Goal: Task Accomplishment & Management: Use online tool/utility

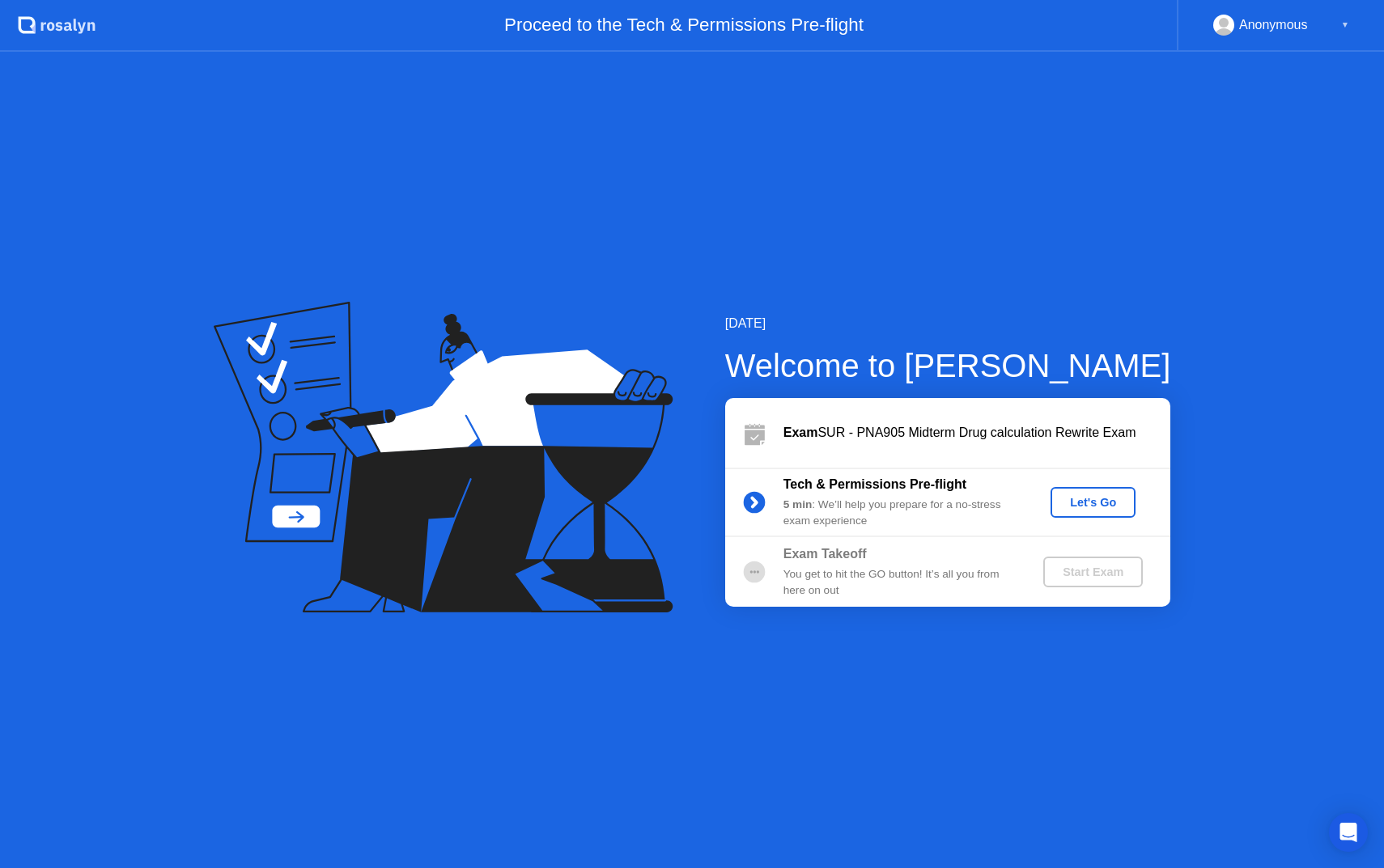
click at [1082, 504] on div "Let's Go" at bounding box center [1092, 502] width 72 height 13
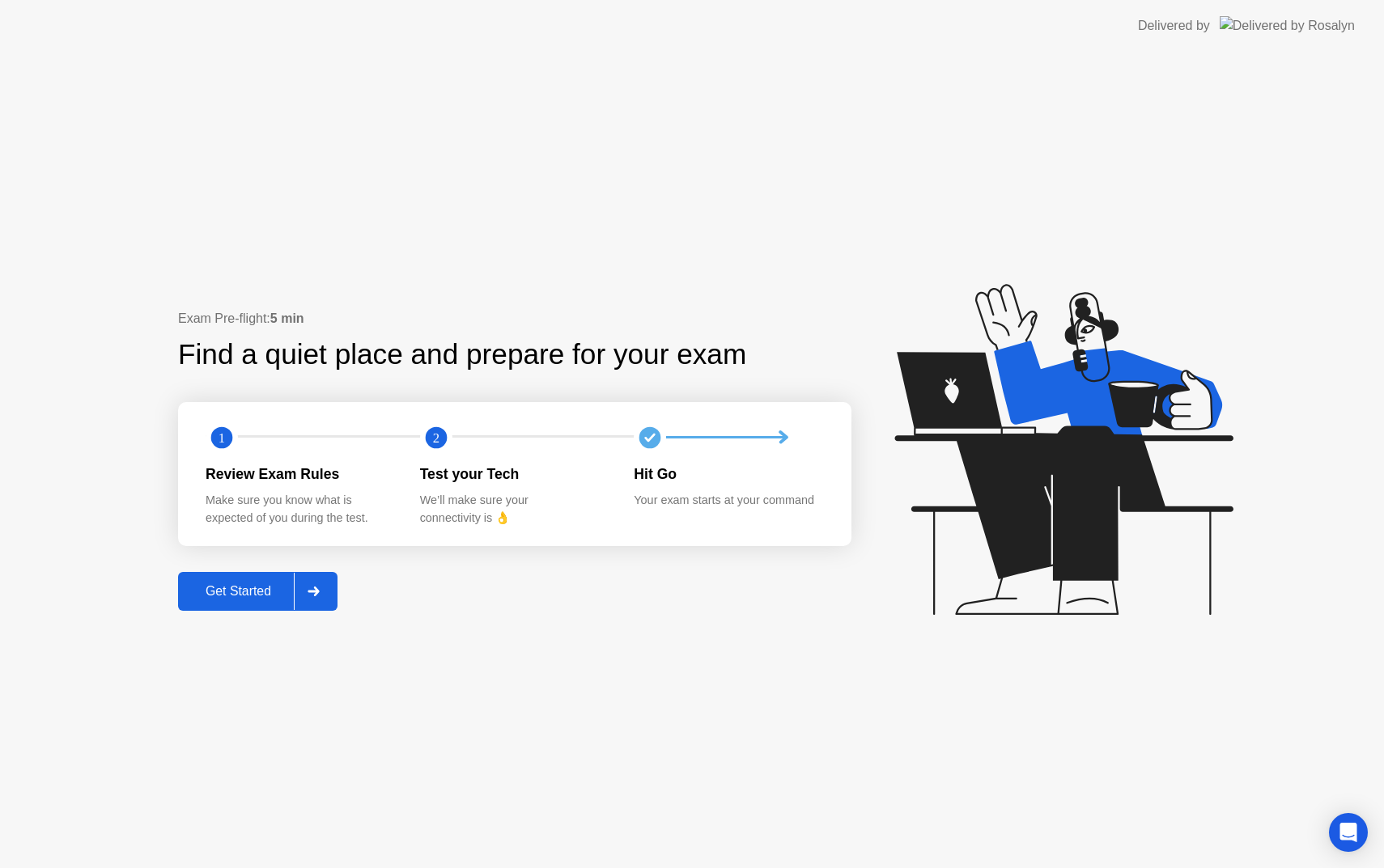
click at [237, 599] on div "Get Started" at bounding box center [239, 591] width 111 height 15
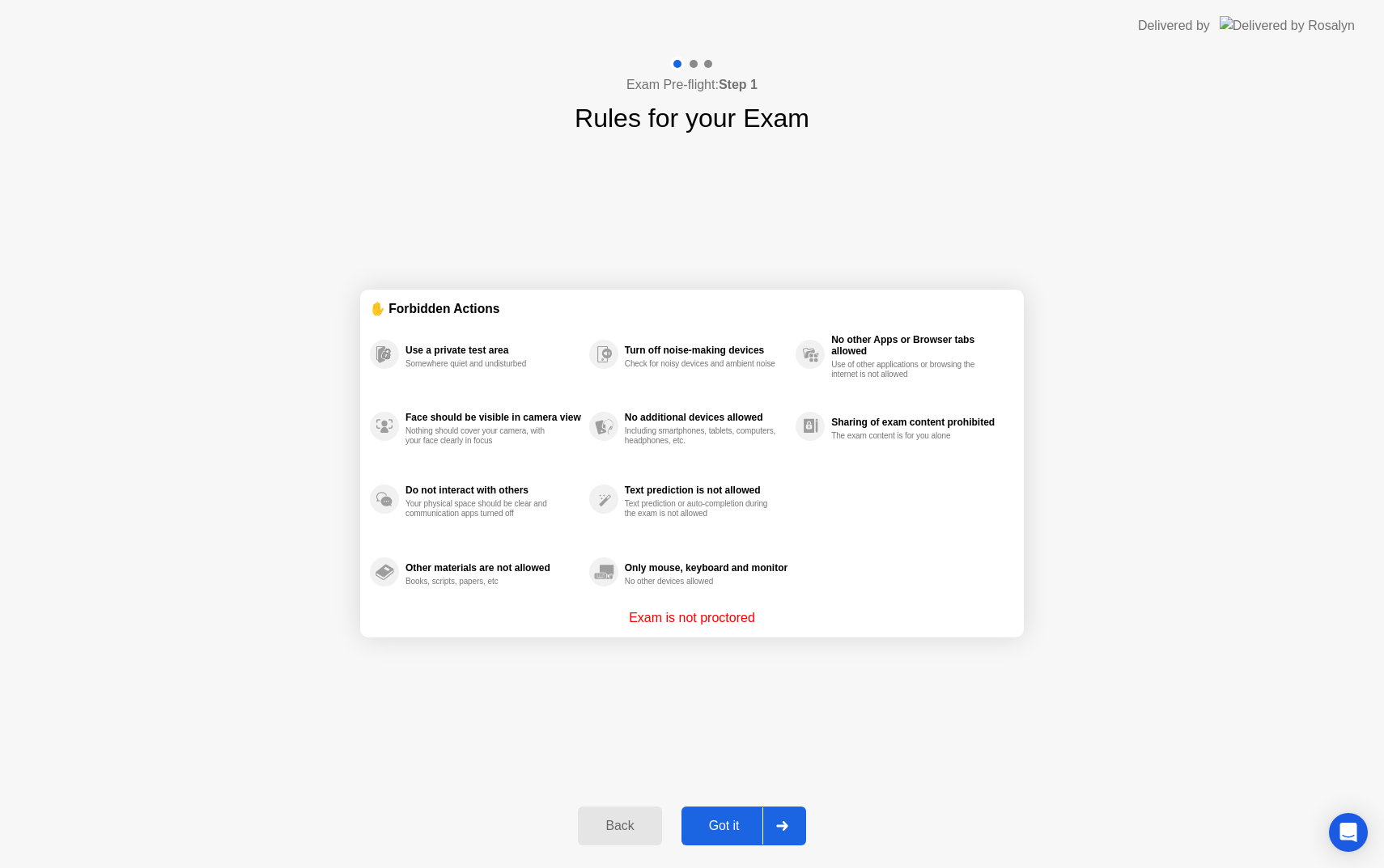
click at [729, 827] on div "Got it" at bounding box center [724, 825] width 76 height 15
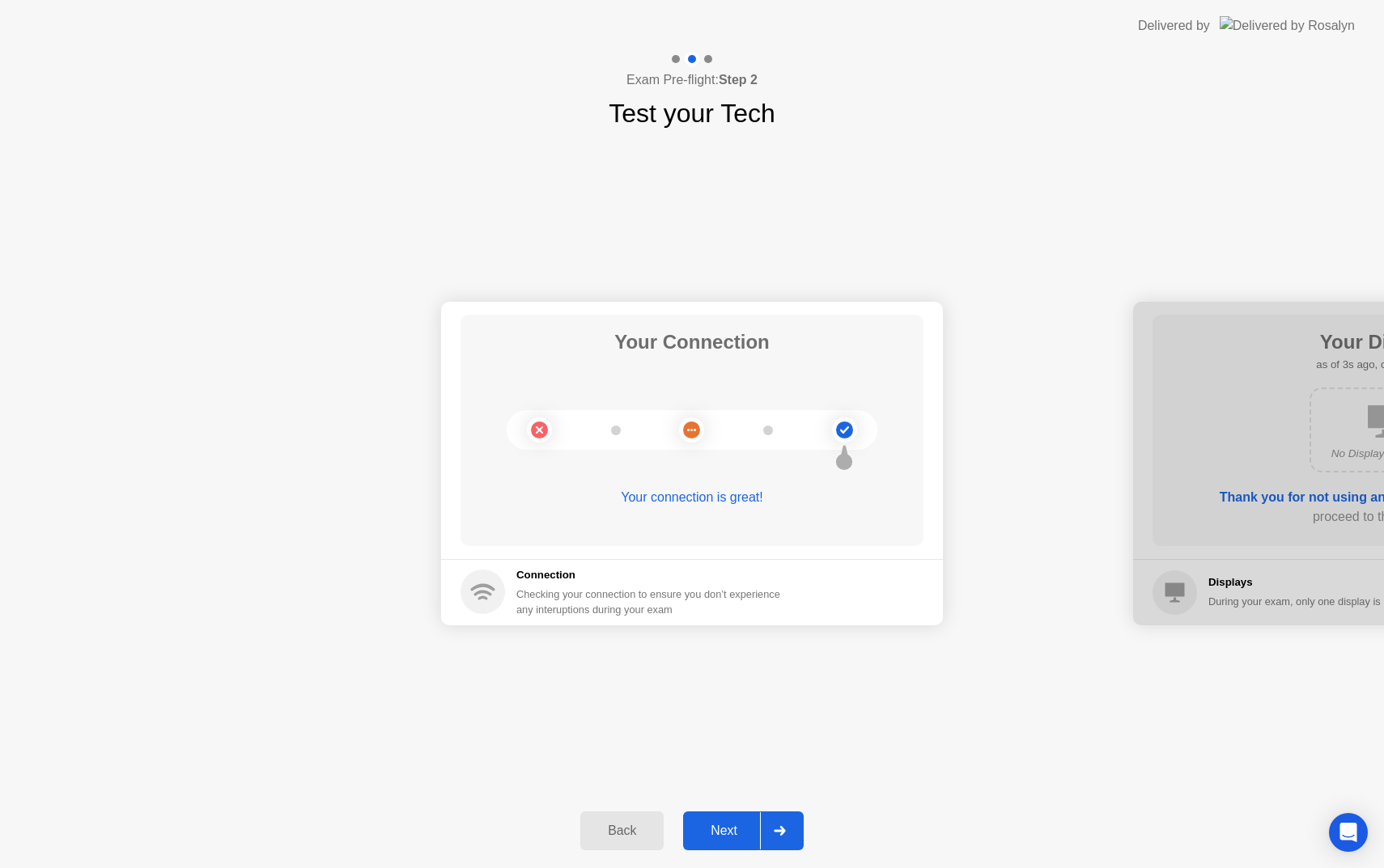
click at [733, 830] on div "Next" at bounding box center [724, 831] width 72 height 15
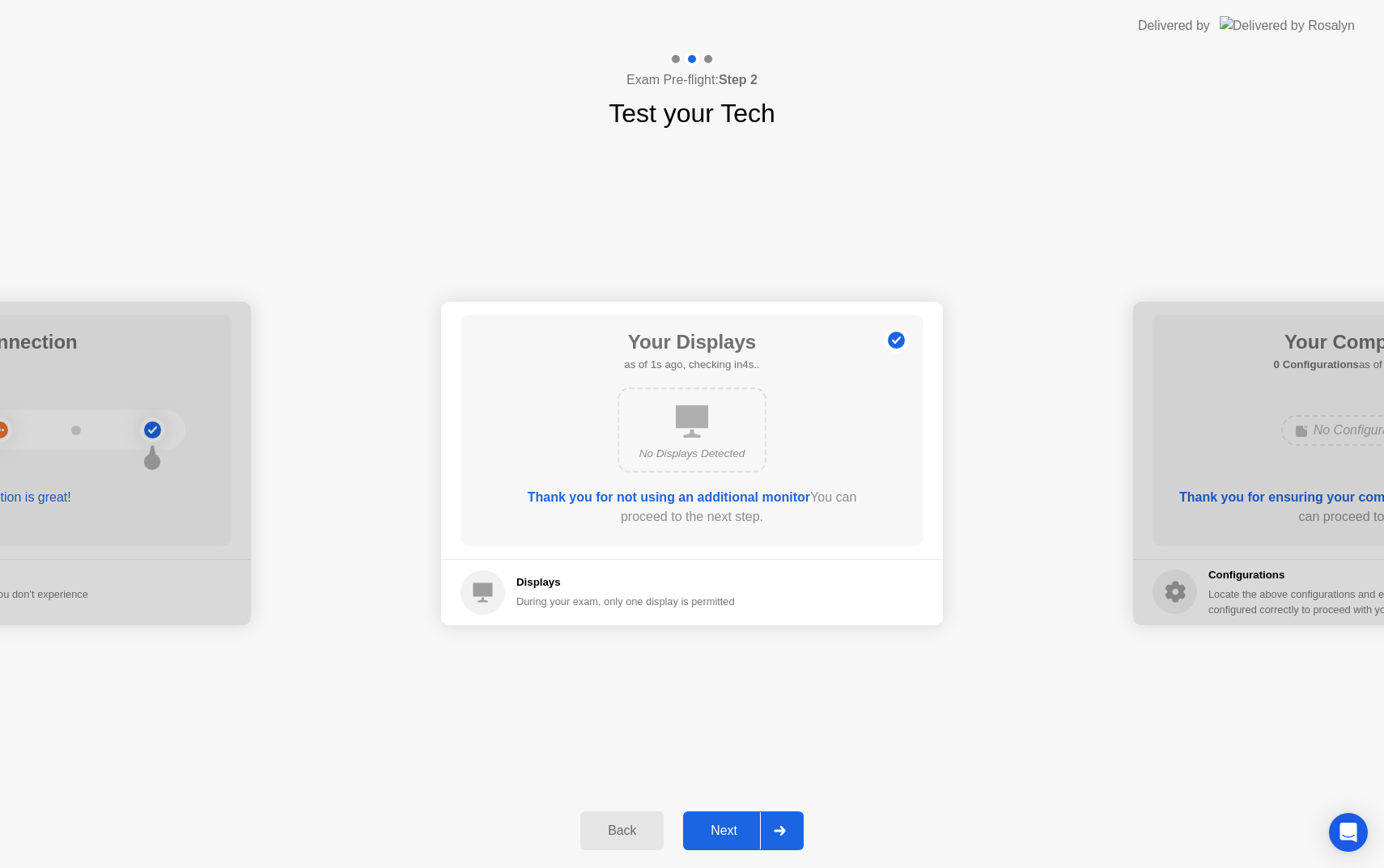
click at [729, 834] on div "Next" at bounding box center [724, 831] width 72 height 15
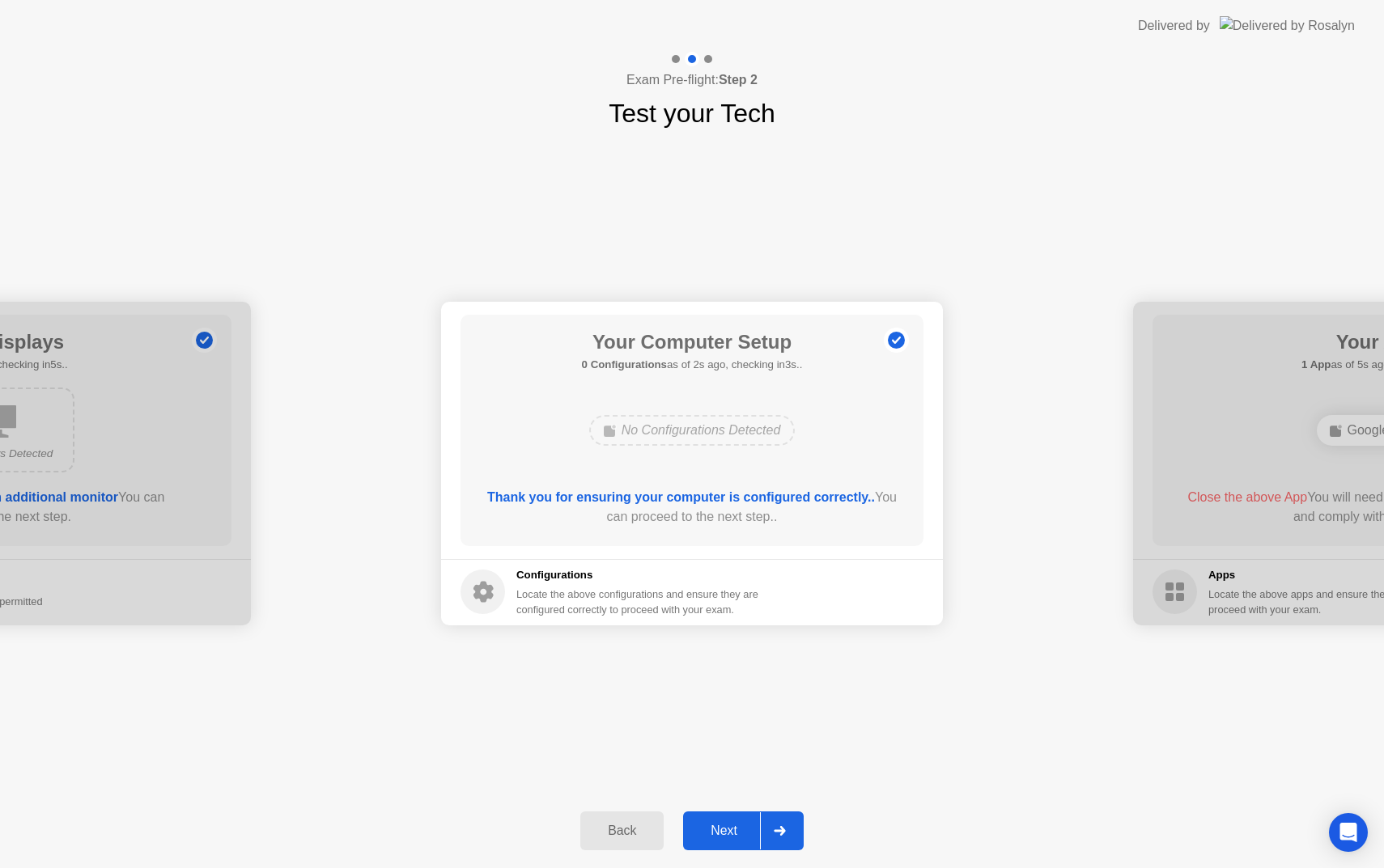
click at [733, 825] on div "Next" at bounding box center [724, 831] width 72 height 15
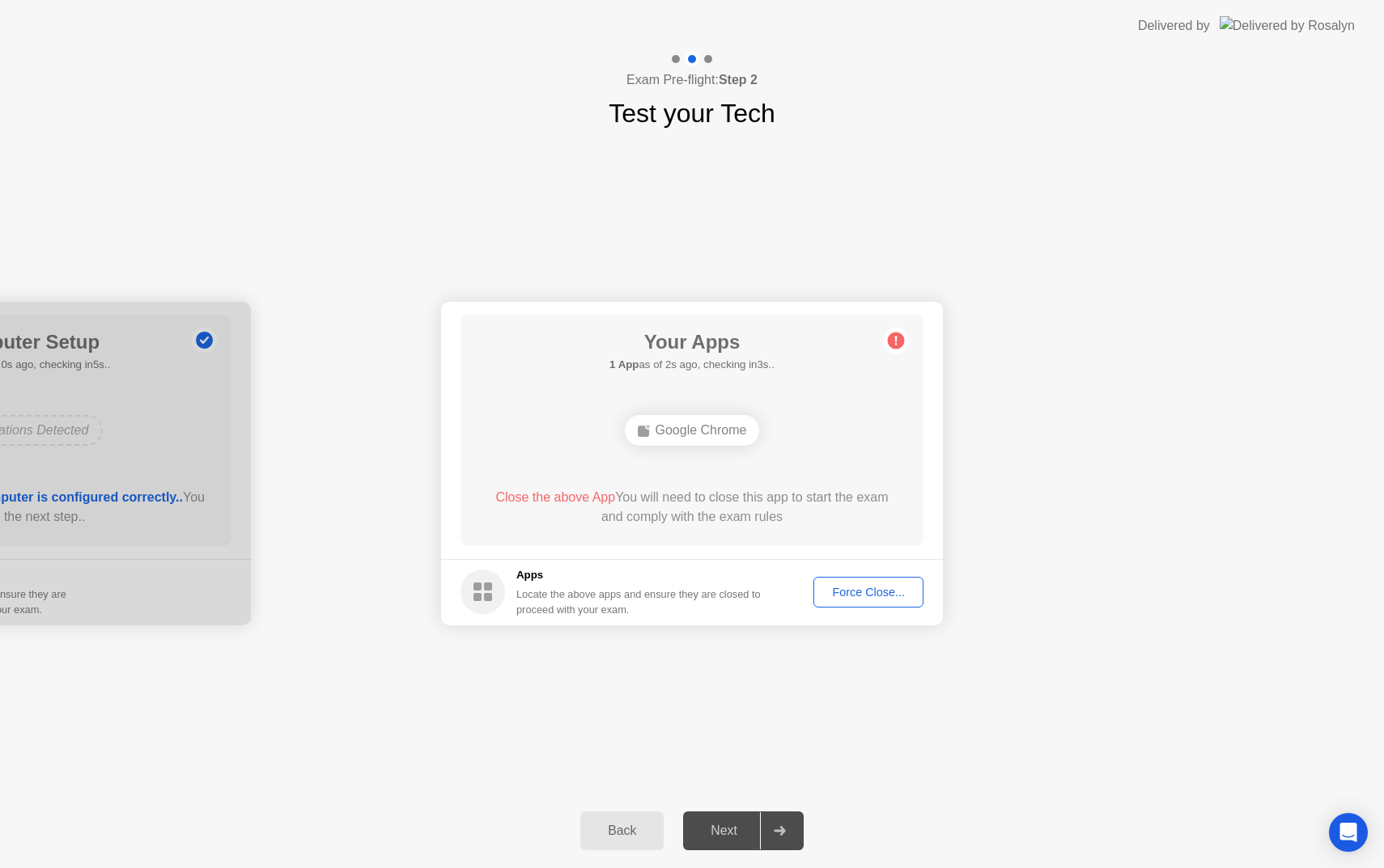
click at [851, 590] on div "Force Close..." at bounding box center [867, 592] width 99 height 13
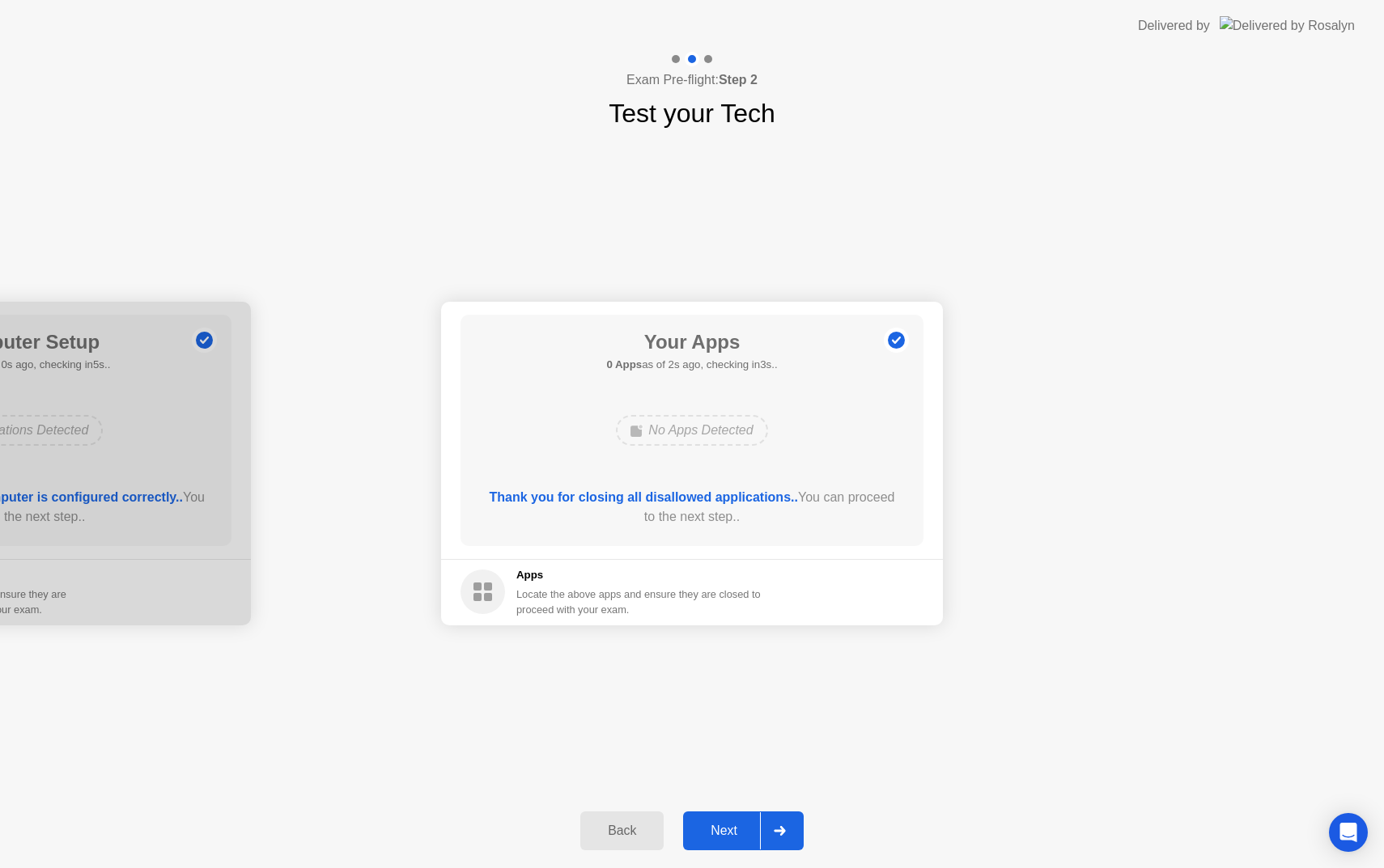
click at [728, 832] on div "Next" at bounding box center [724, 831] width 72 height 15
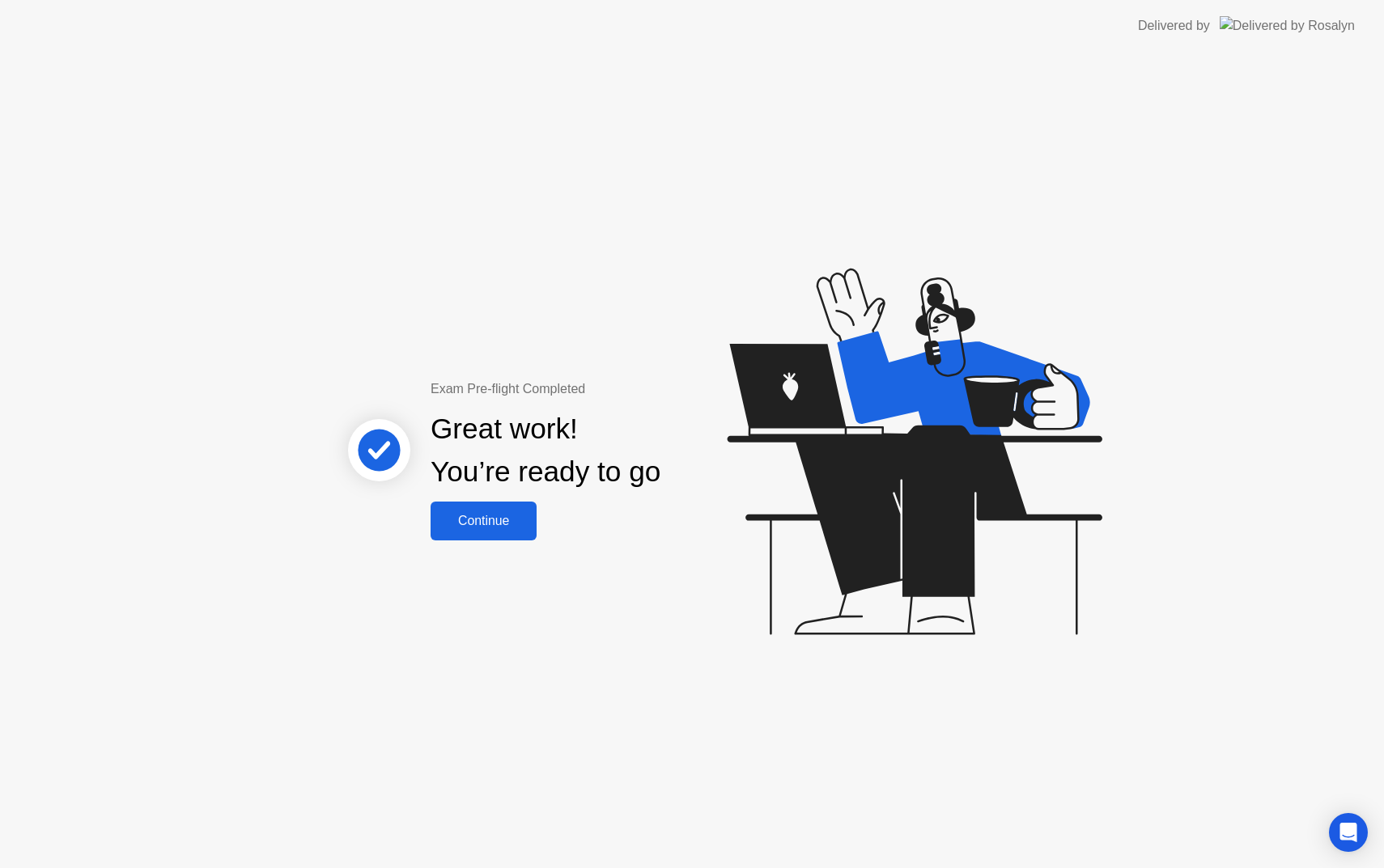
click at [498, 517] on div "Continue" at bounding box center [483, 521] width 96 height 15
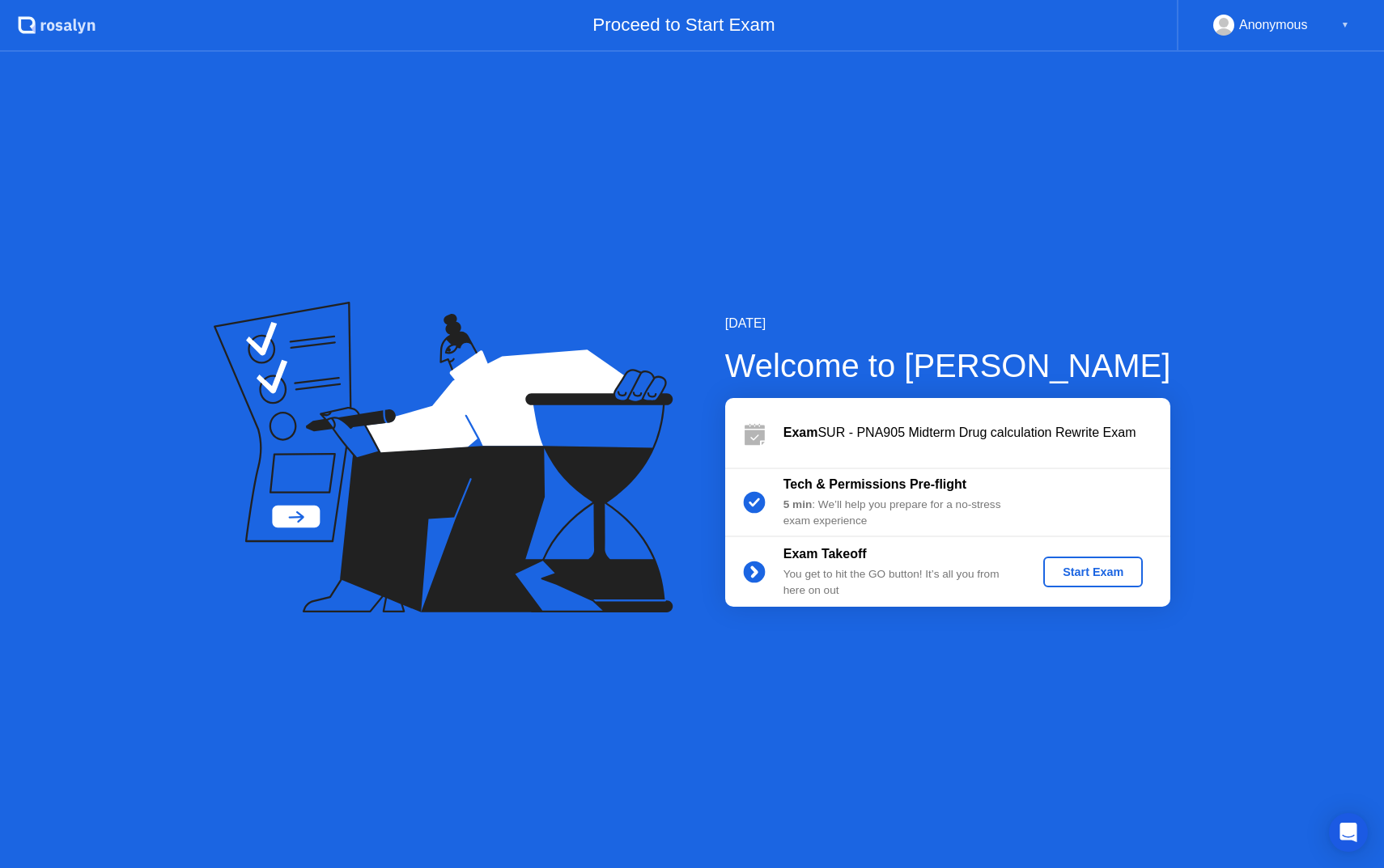
click at [1081, 575] on div "Start Exam" at bounding box center [1093, 572] width 87 height 13
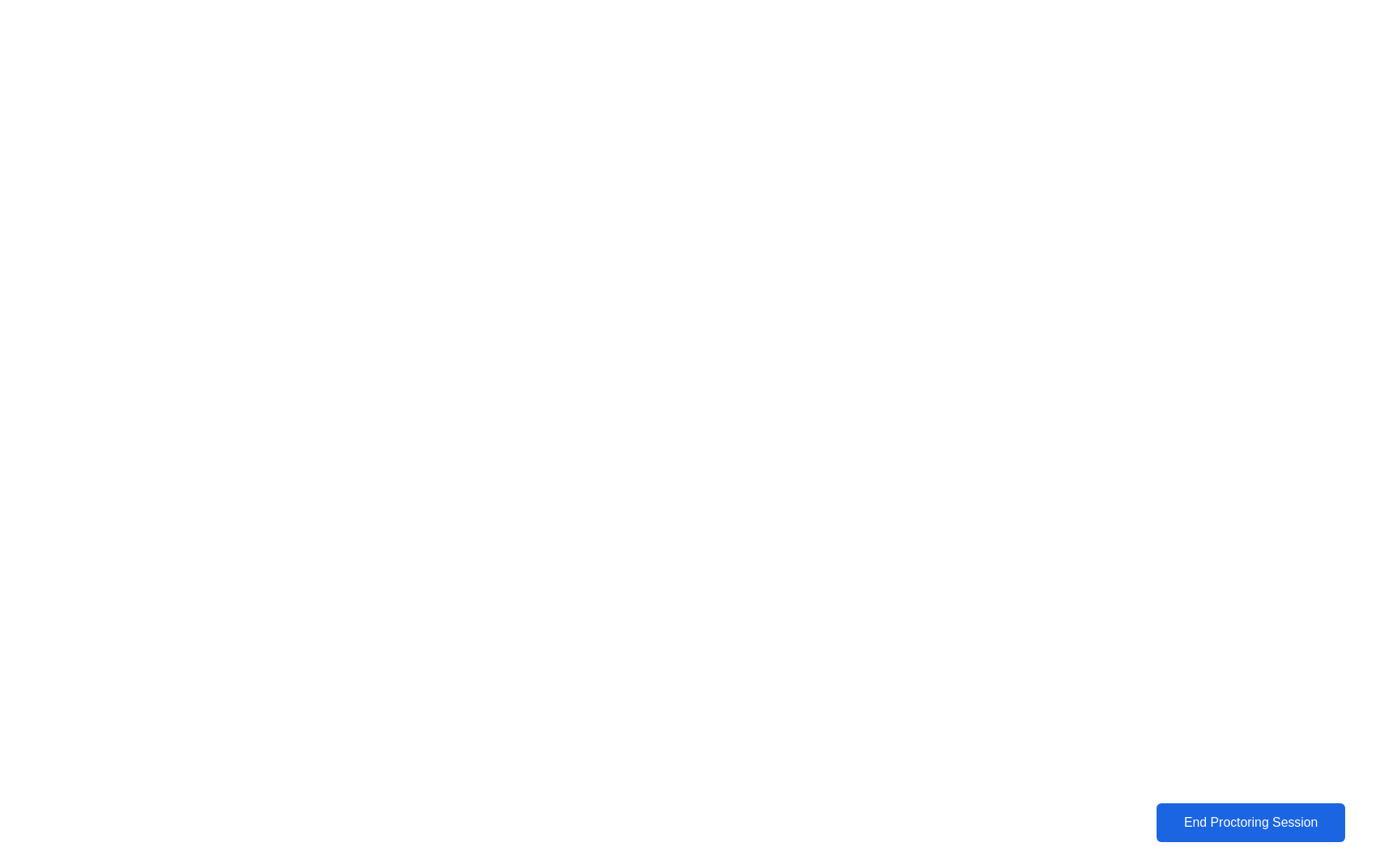
click at [1251, 819] on div "End Proctoring Session" at bounding box center [1250, 823] width 180 height 15
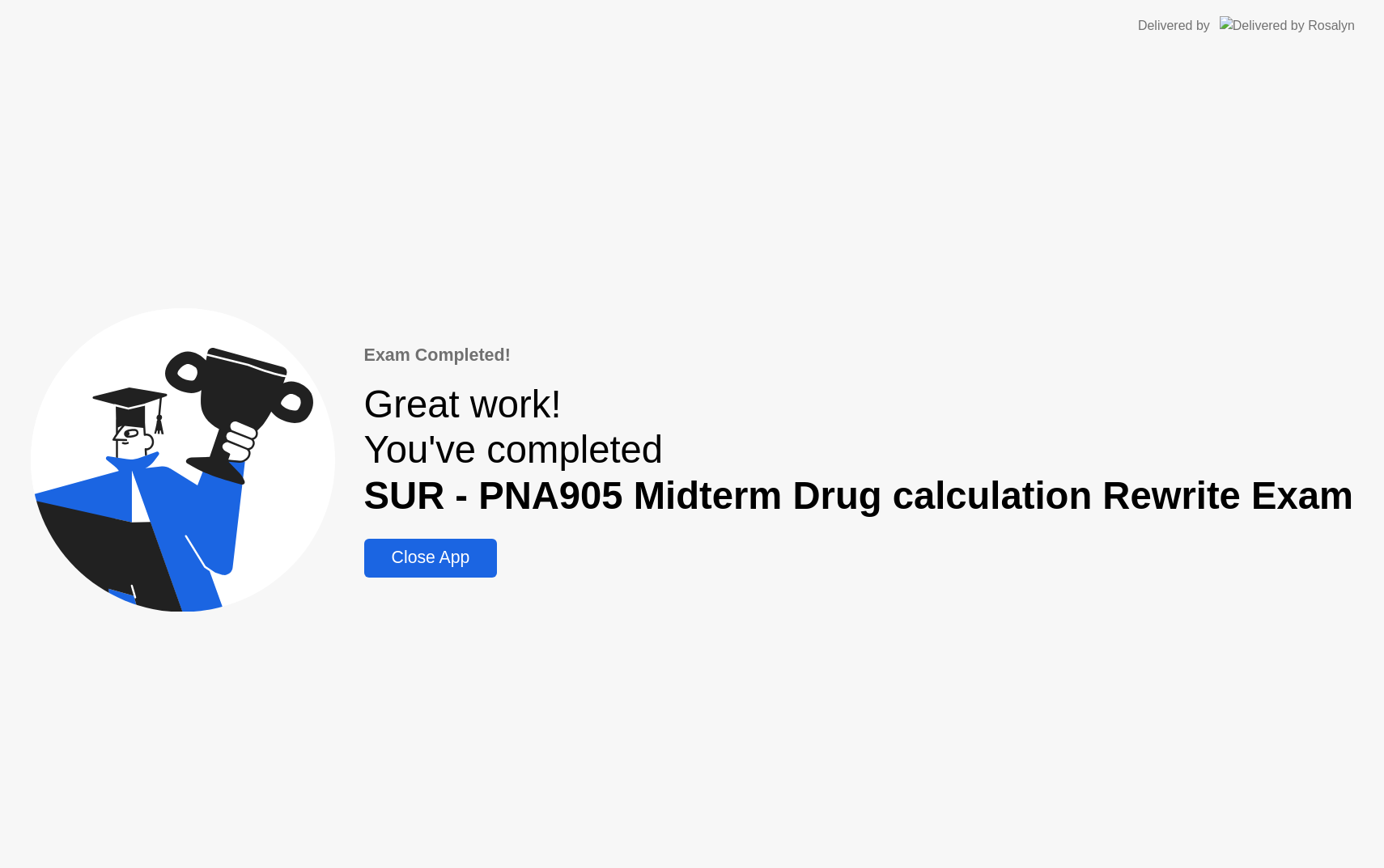
click at [427, 563] on div "Close App" at bounding box center [431, 558] width 124 height 20
